Goal: Information Seeking & Learning: Learn about a topic

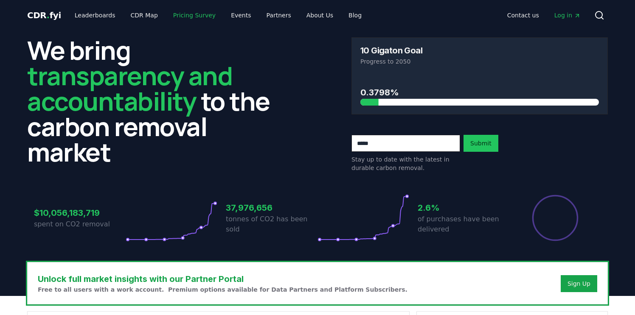
click at [179, 10] on link "Pricing Survey" at bounding box center [194, 15] width 56 height 15
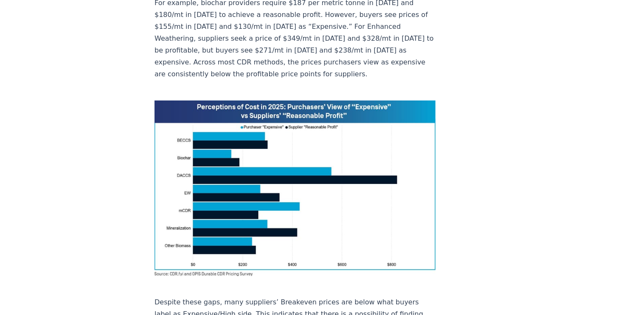
scroll to position [621, 0]
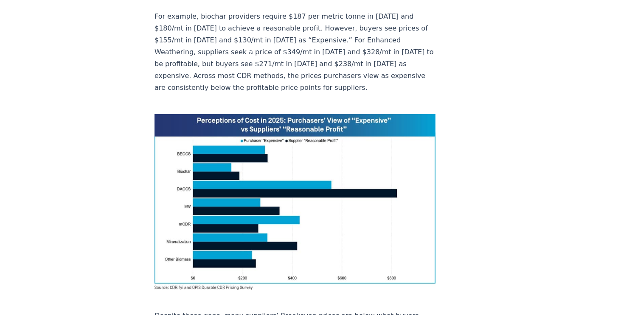
click at [215, 114] on img at bounding box center [294, 202] width 281 height 176
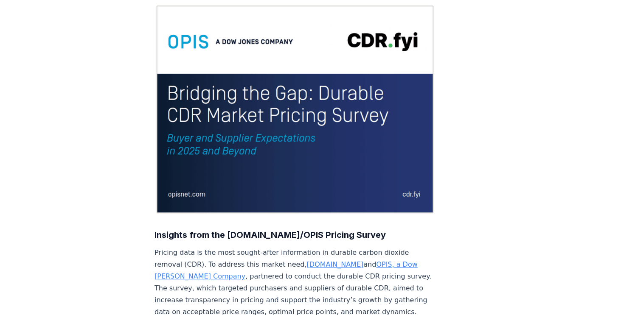
scroll to position [0, 0]
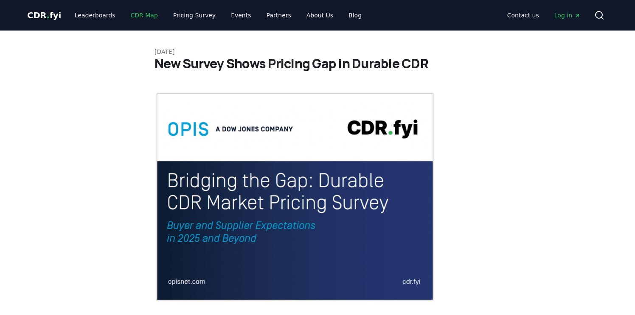
click at [135, 11] on link "CDR Map" at bounding box center [144, 15] width 41 height 15
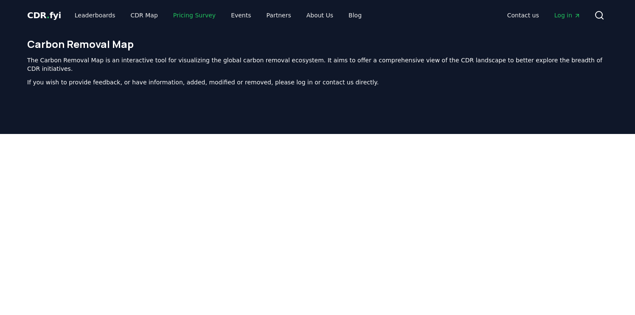
click at [180, 17] on link "Pricing Survey" at bounding box center [194, 15] width 56 height 15
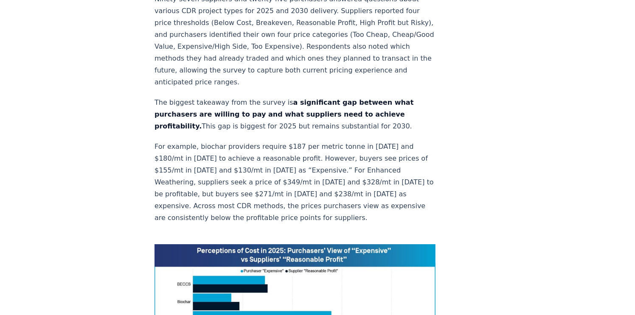
scroll to position [425, 0]
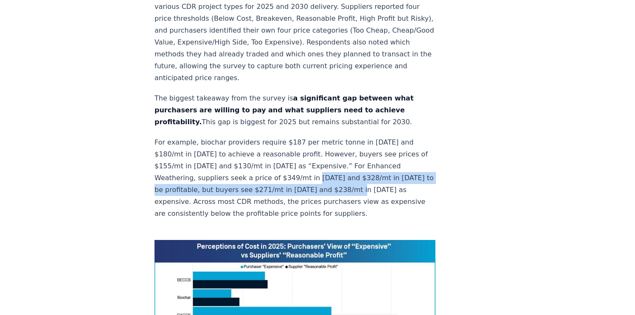
drag, startPoint x: 219, startPoint y: 160, endPoint x: 245, endPoint y: 176, distance: 30.3
click at [245, 176] on p "For example, biochar providers require $187 per metric tonne in [DATE] and $180…" at bounding box center [294, 178] width 281 height 83
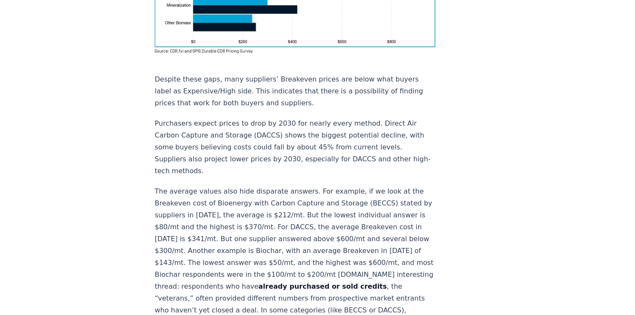
scroll to position [791, 0]
